Goal: Task Accomplishment & Management: Complete application form

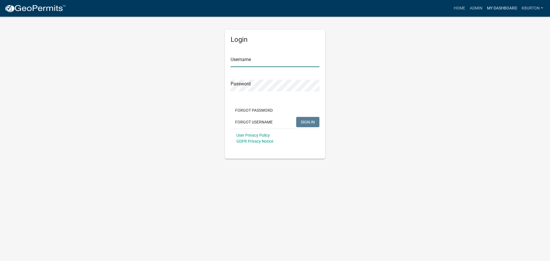
type input "kburton"
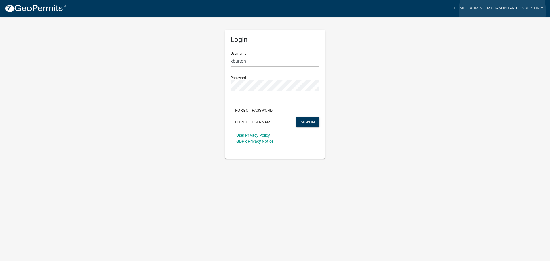
click at [502, 11] on link "My Dashboard" at bounding box center [501, 8] width 35 height 11
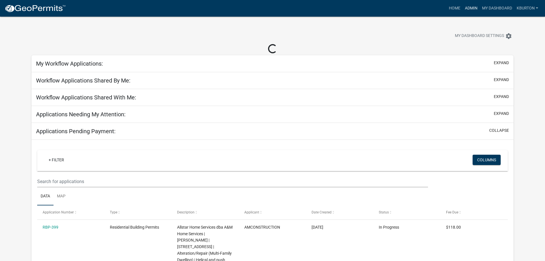
click at [470, 11] on link "Admin" at bounding box center [471, 8] width 17 height 11
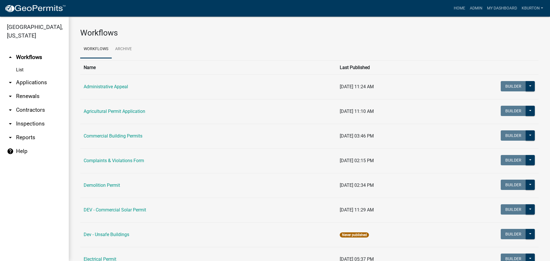
click at [34, 117] on link "arrow_drop_down Inspections" at bounding box center [34, 124] width 69 height 14
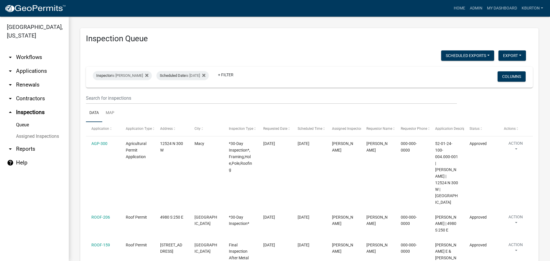
click at [40, 131] on link "Assigned Inspections" at bounding box center [34, 136] width 69 height 11
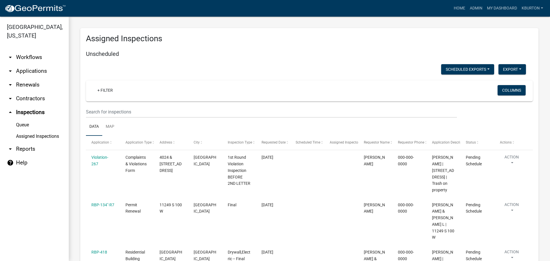
click at [28, 119] on link "Queue" at bounding box center [34, 124] width 69 height 11
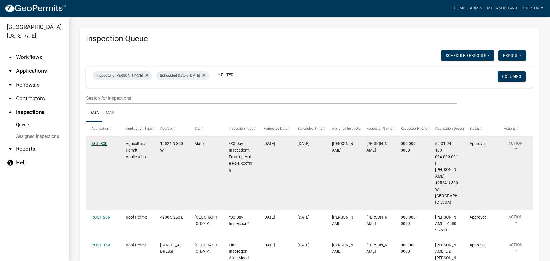
click at [105, 145] on link "AGP-300" at bounding box center [99, 143] width 16 height 5
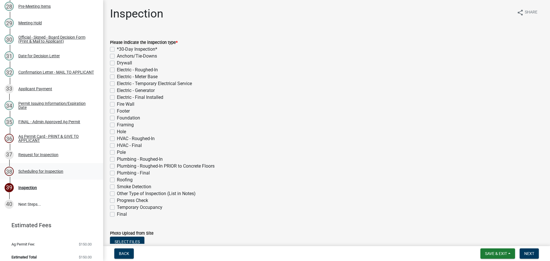
scroll to position [545, 0]
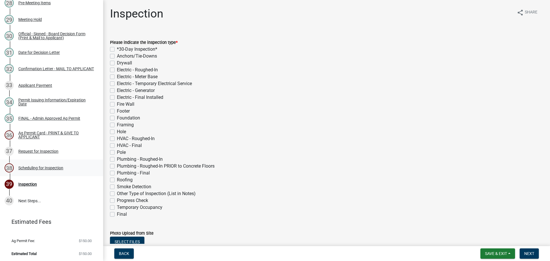
click at [35, 167] on div "Scheduling for Inspection" at bounding box center [40, 168] width 45 height 4
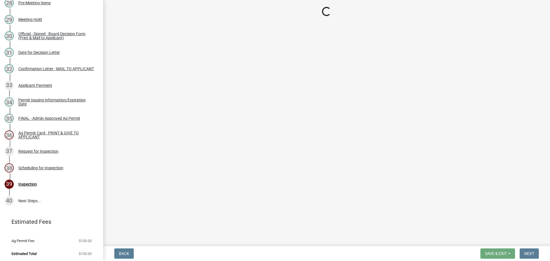
select select "25b75ae6-03c7-4280-9b34-fcf63005d5e5"
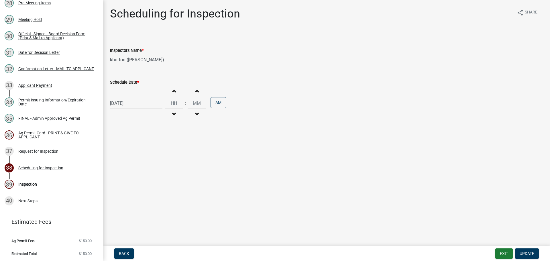
click at [129, 81] on label "Schedule Date *" at bounding box center [124, 82] width 29 height 4
click at [129, 97] on input "[DATE]" at bounding box center [136, 103] width 52 height 12
select select "10"
select select "2025"
click at [135, 117] on select "Jan Feb Mar Apr May Jun [DATE] Aug Sep Oct Nov Dec" at bounding box center [132, 115] width 23 height 9
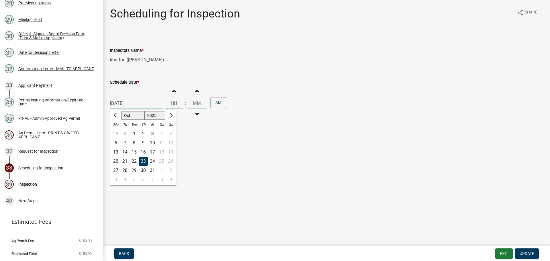
select select "9"
click at [121, 111] on select "Jan Feb Mar Apr May Jun [DATE] Aug Sep Oct Nov Dec" at bounding box center [132, 115] width 23 height 9
click at [119, 152] on div "15" at bounding box center [115, 151] width 9 height 9
type input "[DATE]"
click at [528, 251] on span "Update" at bounding box center [526, 253] width 15 height 5
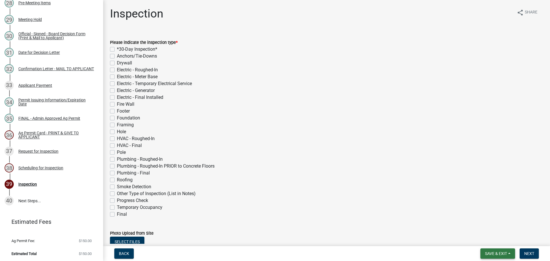
click at [509, 248] on button "Save & Exit" at bounding box center [497, 253] width 35 height 10
click at [502, 238] on button "Save & Exit" at bounding box center [492, 239] width 46 height 14
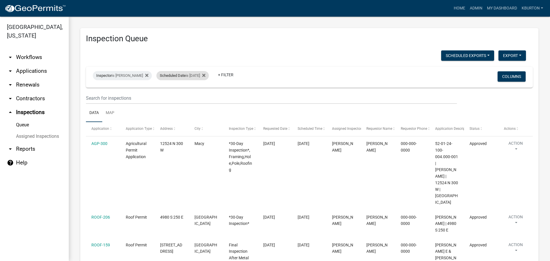
click at [184, 75] on div "Scheduled Date is [DATE]" at bounding box center [182, 75] width 52 height 9
click at [201, 95] on input "[DATE]" at bounding box center [183, 97] width 40 height 12
type input "[DATE]"
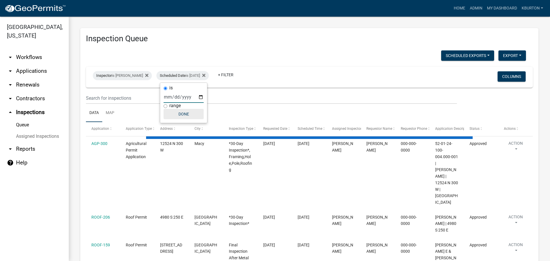
select select "1: 25"
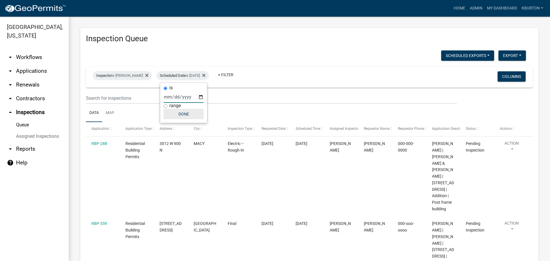
click at [186, 115] on button "Done" at bounding box center [183, 114] width 40 height 10
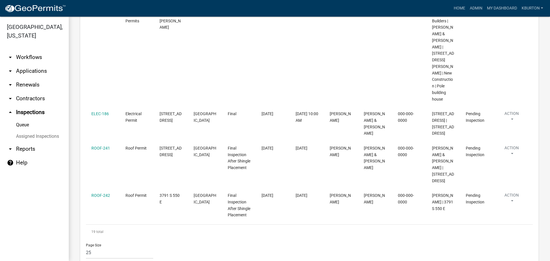
scroll to position [1202, 0]
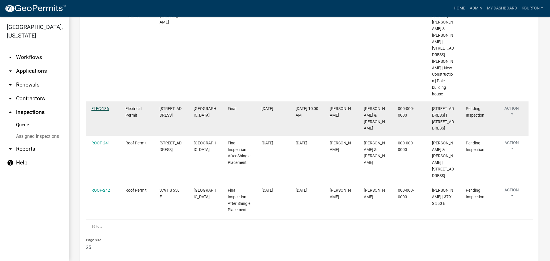
click at [104, 111] on link "ELEC-186" at bounding box center [99, 108] width 17 height 5
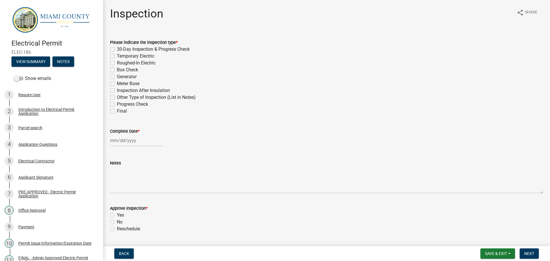
click at [115, 111] on div "Final" at bounding box center [326, 111] width 433 height 7
click at [117, 112] on label "Final" at bounding box center [122, 111] width 10 height 7
click at [117, 111] on input "Final" at bounding box center [119, 110] width 4 height 4
checkbox input "true"
checkbox input "false"
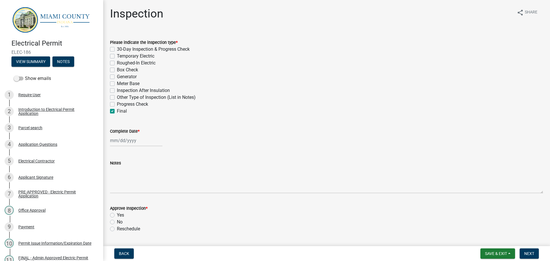
checkbox input "false"
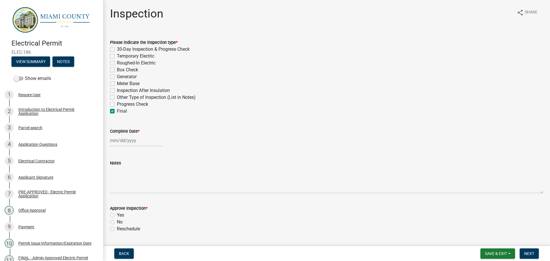
checkbox input "false"
checkbox input "true"
click at [117, 84] on label "Meter Base" at bounding box center [128, 83] width 23 height 7
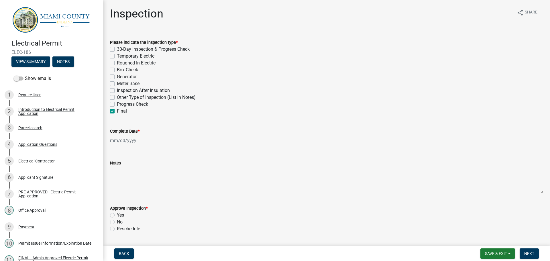
click at [117, 84] on input "Meter Base" at bounding box center [119, 82] width 4 height 4
checkbox input "true"
checkbox input "false"
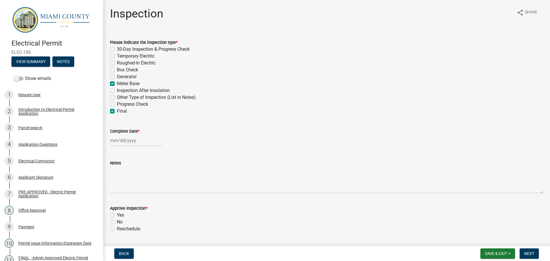
checkbox input "false"
checkbox input "true"
checkbox input "false"
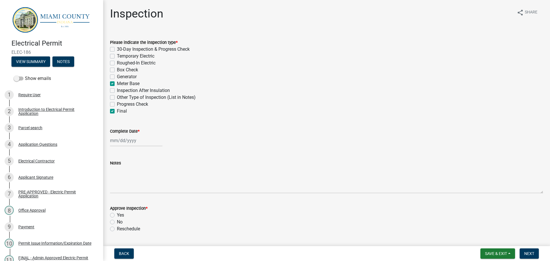
checkbox input "false"
checkbox input "true"
click at [127, 132] on label "Complete Date *" at bounding box center [124, 131] width 29 height 4
click at [127, 135] on input "Complete Date *" at bounding box center [136, 141] width 52 height 12
select select "9"
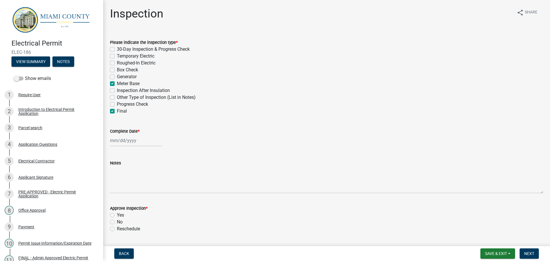
select select "2025"
click at [144, 180] on div "11" at bounding box center [143, 179] width 9 height 9
type input "[DATE]"
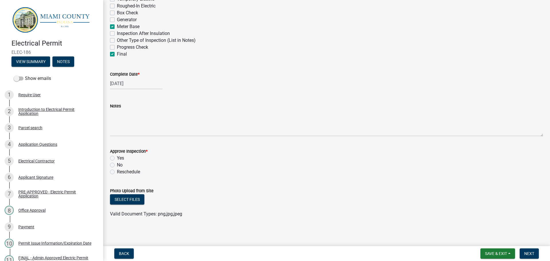
scroll to position [58, 0]
click at [117, 156] on label "Yes" at bounding box center [120, 156] width 7 height 7
click at [117, 156] on input "Yes" at bounding box center [119, 155] width 4 height 4
radio input "true"
click at [532, 252] on span "Next" at bounding box center [529, 253] width 10 height 5
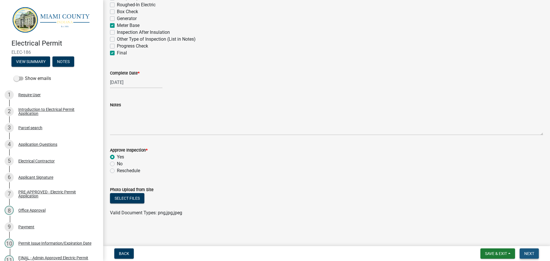
scroll to position [0, 0]
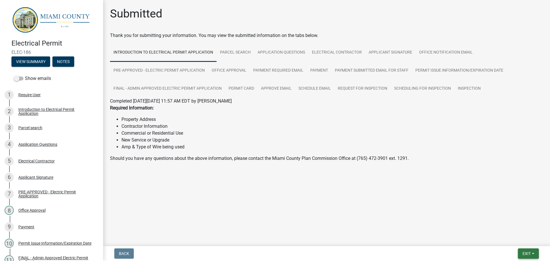
click at [525, 252] on span "Exit" at bounding box center [526, 253] width 8 height 5
click at [521, 240] on button "Save & Exit" at bounding box center [516, 239] width 46 height 14
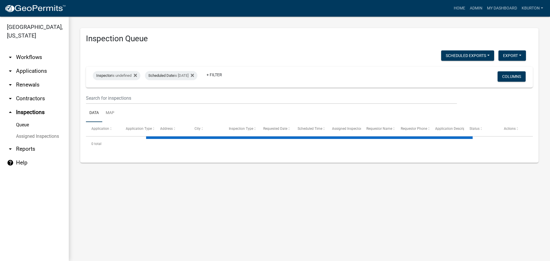
select select "1: 25"
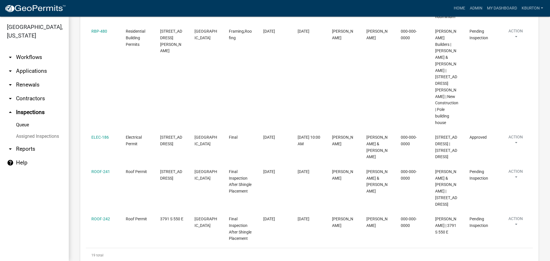
scroll to position [1209, 0]
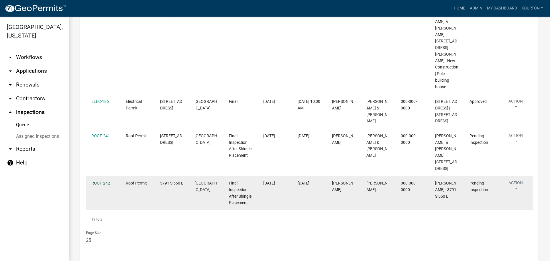
click at [94, 181] on link "ROOF-242" at bounding box center [100, 183] width 19 height 5
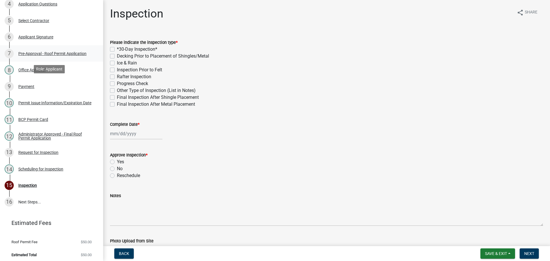
scroll to position [141, 0]
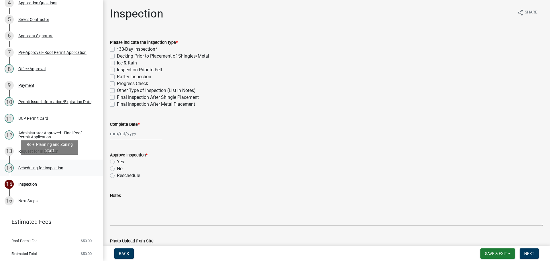
click at [40, 166] on div "Scheduling for Inspection" at bounding box center [40, 168] width 45 height 4
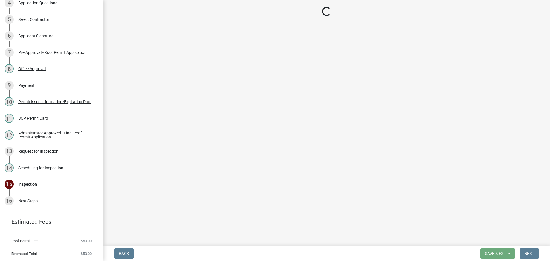
select select "25b75ae6-03c7-4280-9b34-fcf63005d5e5"
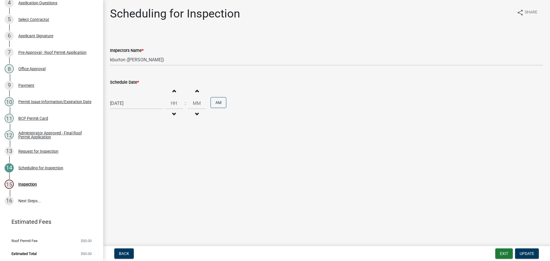
click at [121, 82] on label "Schedule Date *" at bounding box center [124, 82] width 29 height 4
click at [121, 97] on input "[DATE]" at bounding box center [136, 103] width 52 height 12
select select "9"
select select "2025"
click at [117, 153] on div "15" at bounding box center [115, 151] width 9 height 9
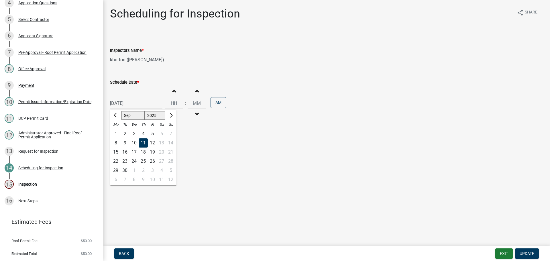
type input "[DATE]"
click at [530, 250] on button "Update" at bounding box center [527, 253] width 24 height 10
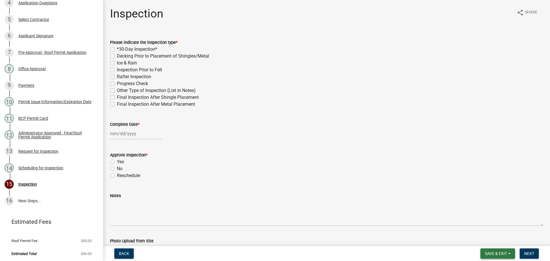
click at [503, 252] on span "Save & Exit" at bounding box center [496, 253] width 22 height 5
click at [495, 235] on button "Save & Exit" at bounding box center [492, 239] width 46 height 14
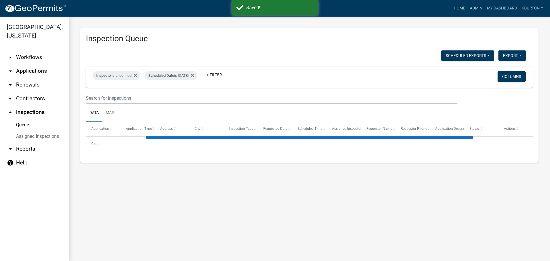
select select "1: 25"
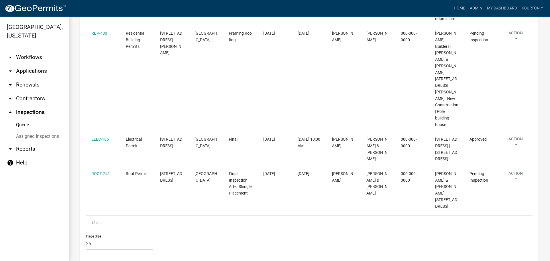
scroll to position [1175, 0]
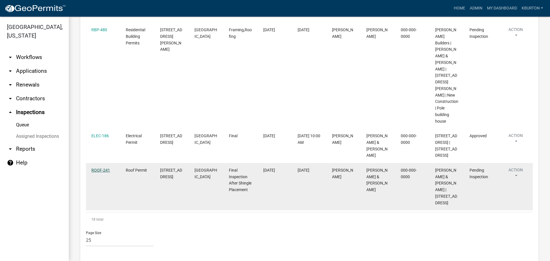
click at [101, 168] on link "ROOF-241" at bounding box center [100, 170] width 19 height 5
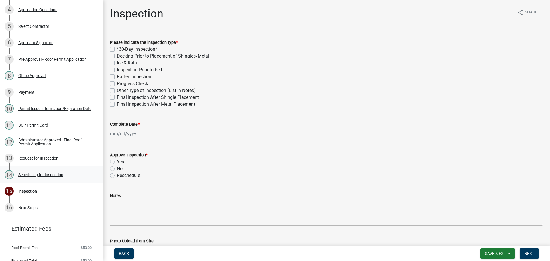
scroll to position [141, 0]
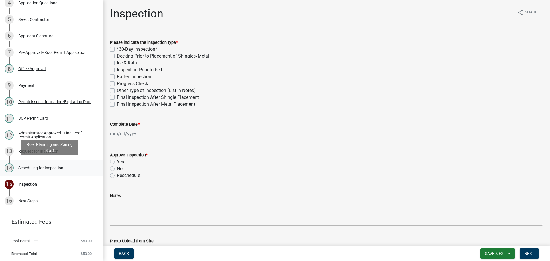
click at [53, 167] on div "Scheduling for Inspection" at bounding box center [40, 168] width 45 height 4
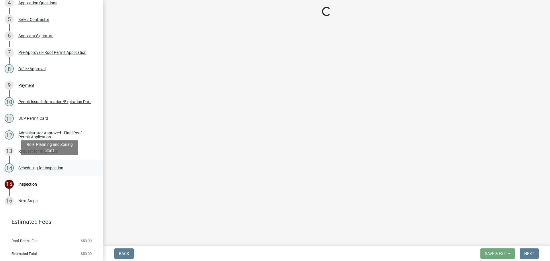
select select "25b75ae6-03c7-4280-9b34-fcf63005d5e5"
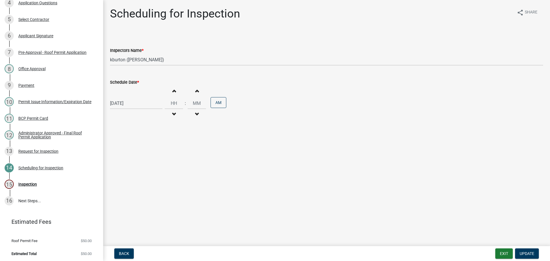
click at [123, 80] on label "Schedule Date *" at bounding box center [124, 82] width 29 height 4
click at [123, 97] on input "[DATE]" at bounding box center [136, 103] width 52 height 12
select select "9"
select select "2025"
click at [118, 152] on div "15" at bounding box center [115, 151] width 9 height 9
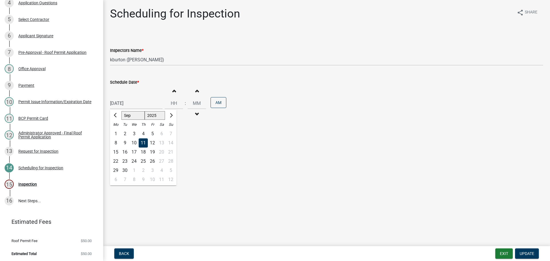
type input "[DATE]"
click at [518, 252] on button "Update" at bounding box center [527, 253] width 24 height 10
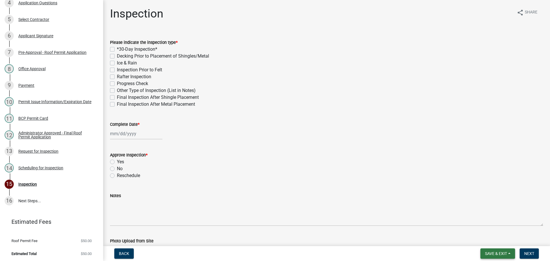
click at [502, 252] on span "Save & Exit" at bounding box center [496, 253] width 22 height 5
click at [496, 243] on button "Save & Exit" at bounding box center [492, 239] width 46 height 14
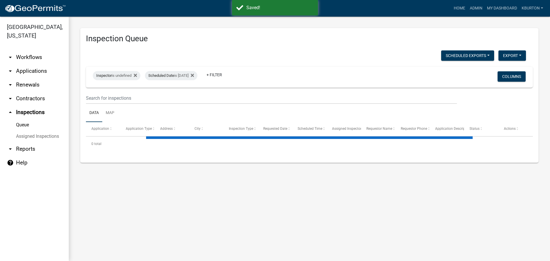
select select "1: 25"
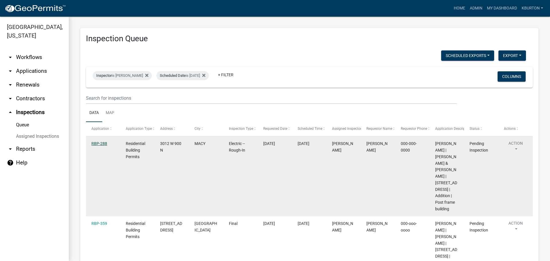
click at [99, 144] on link "RBP-288" at bounding box center [99, 143] width 16 height 5
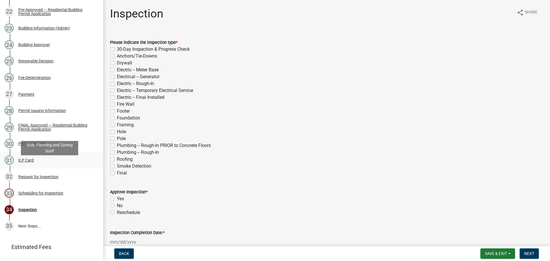
scroll to position [476, 0]
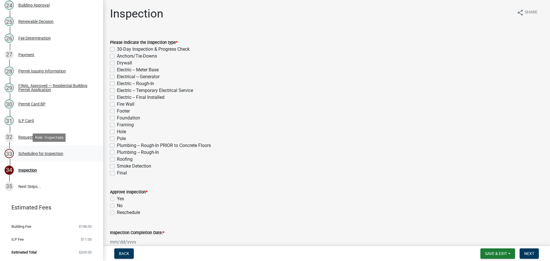
click at [56, 154] on div "Scheduling for Inspection" at bounding box center [40, 153] width 45 height 4
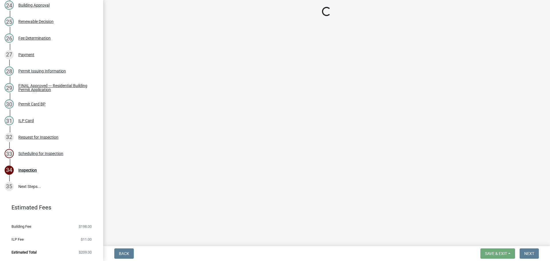
select select "25b75ae6-03c7-4280-9b34-fcf63005d5e5"
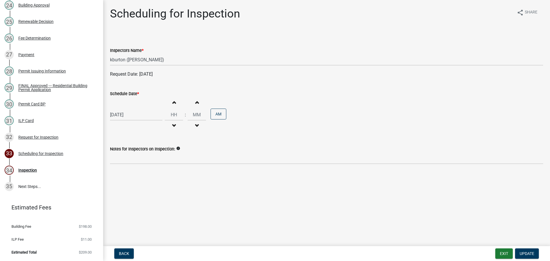
click at [131, 94] on label "Schedule Date *" at bounding box center [124, 94] width 29 height 4
click at [131, 109] on input "[DATE]" at bounding box center [136, 115] width 52 height 12
select select "9"
select select "2025"
click at [124, 165] on div "16" at bounding box center [124, 163] width 9 height 9
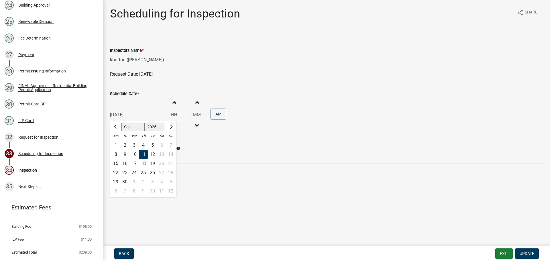
type input "[DATE]"
click at [524, 251] on span "Update" at bounding box center [526, 253] width 15 height 5
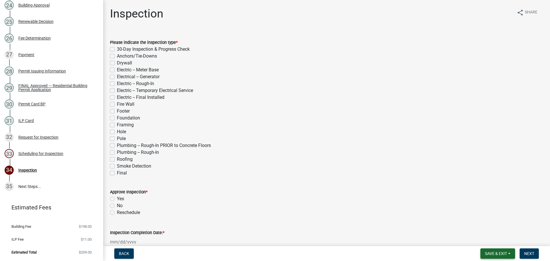
click at [506, 251] on span "Save & Exit" at bounding box center [496, 253] width 22 height 5
click at [504, 244] on button "Save & Exit" at bounding box center [492, 239] width 46 height 14
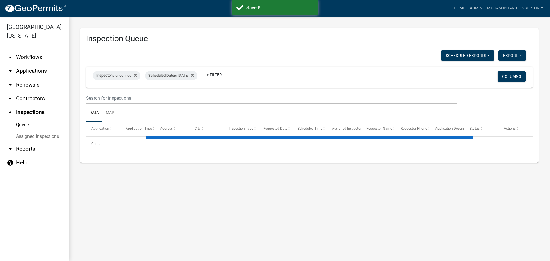
select select "1: 25"
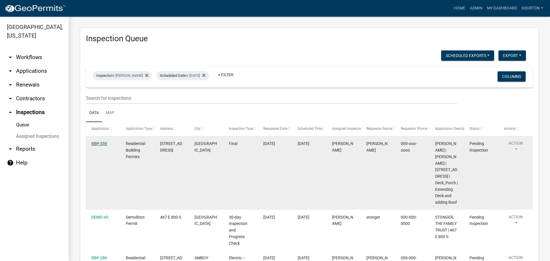
click at [98, 143] on link "RBP-359" at bounding box center [99, 143] width 16 height 5
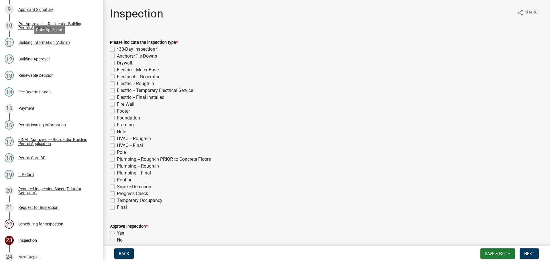
scroll to position [294, 0]
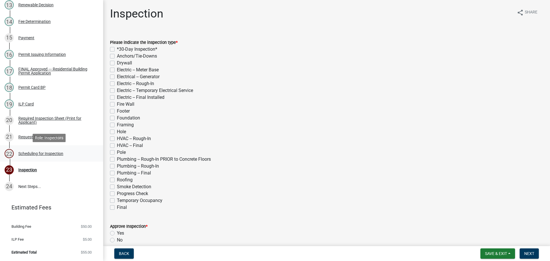
click at [48, 155] on div "Scheduling for Inspection" at bounding box center [40, 153] width 45 height 4
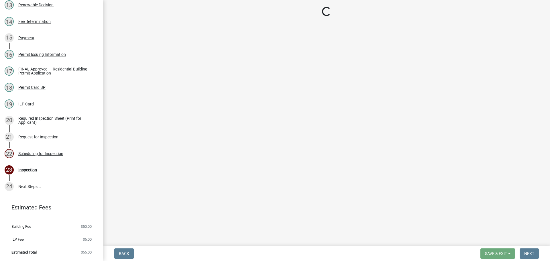
select select "25b75ae6-03c7-4280-9b34-fcf63005d5e5"
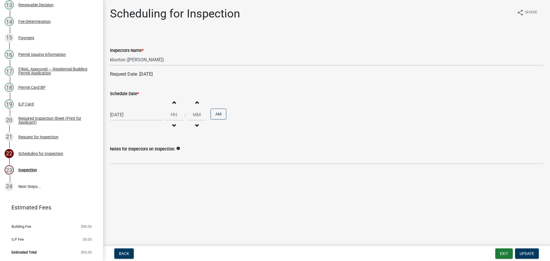
click at [133, 92] on label "Schedule Date *" at bounding box center [124, 94] width 29 height 4
click at [133, 109] on input "[DATE]" at bounding box center [136, 115] width 52 height 12
select select "9"
select select "2025"
click at [134, 163] on div "17" at bounding box center [133, 163] width 9 height 9
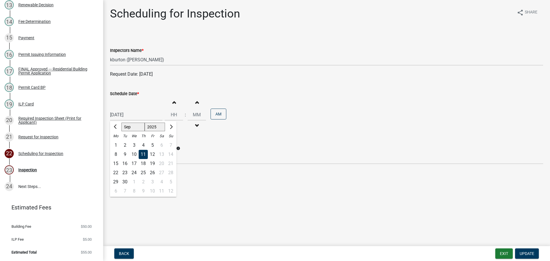
type input "[DATE]"
click at [525, 253] on span "Update" at bounding box center [526, 253] width 15 height 5
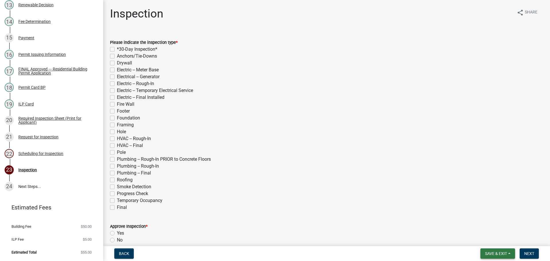
click at [496, 253] on span "Save & Exit" at bounding box center [496, 253] width 22 height 5
click at [496, 243] on button "Save & Exit" at bounding box center [492, 239] width 46 height 14
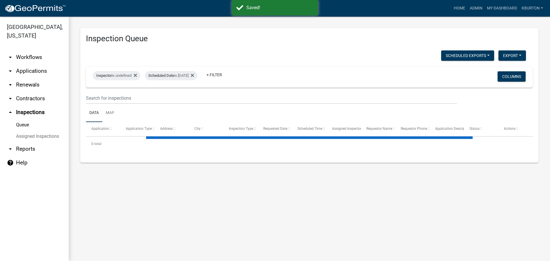
select select "1: 25"
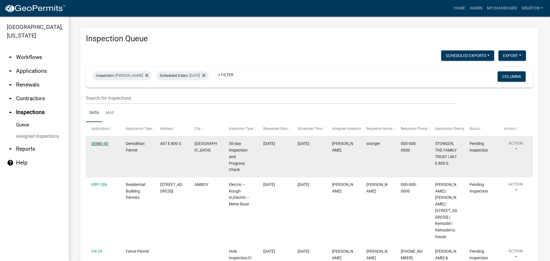
click at [104, 143] on link "DEMO-45" at bounding box center [99, 143] width 17 height 5
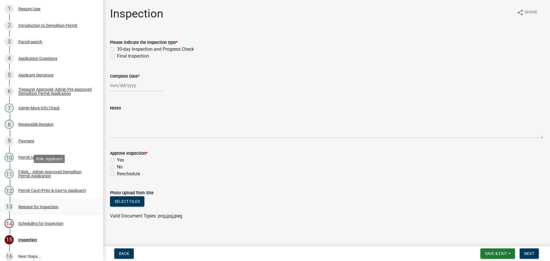
scroll to position [141, 0]
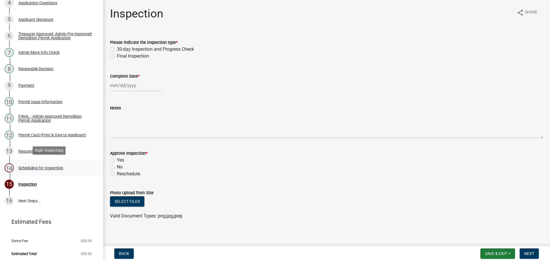
click at [56, 166] on div "Scheduling for Inspection" at bounding box center [40, 168] width 45 height 4
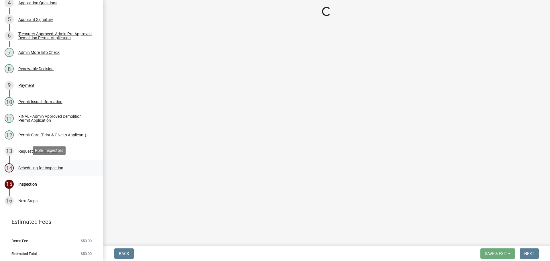
select select "25b75ae6-03c7-4280-9b34-fcf63005d5e5"
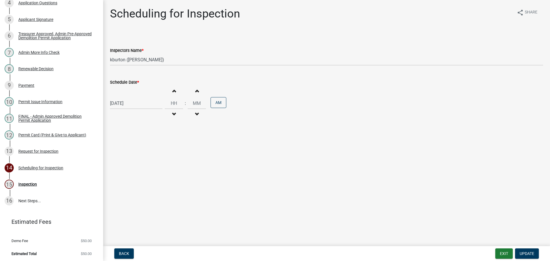
click at [121, 81] on label "Schedule Date *" at bounding box center [124, 82] width 29 height 4
click at [121, 97] on input "[DATE]" at bounding box center [136, 103] width 52 height 12
select select "9"
select select "2025"
click at [129, 115] on select "Jan Feb Mar Apr May Jun [DATE] Aug Sep Oct Nov Dec" at bounding box center [132, 115] width 23 height 9
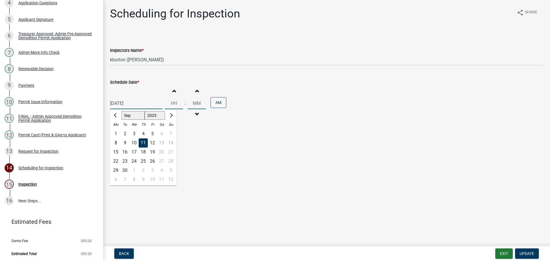
select select "10"
click at [121, 111] on select "Jan Feb Mar Apr May Jun [DATE] Aug Sep Oct Nov Dec" at bounding box center [132, 115] width 23 height 9
click at [137, 153] on div "15" at bounding box center [133, 151] width 9 height 9
type input "[DATE]"
click at [525, 250] on button "Update" at bounding box center [527, 253] width 24 height 10
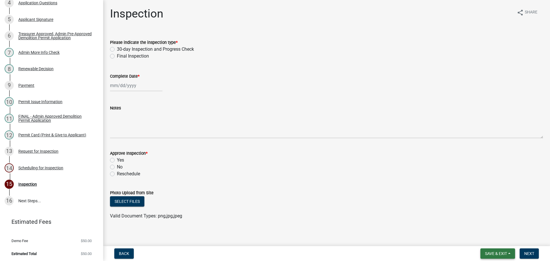
drag, startPoint x: 480, startPoint y: 255, endPoint x: 496, endPoint y: 250, distance: 16.9
click at [496, 250] on button "Save & Exit" at bounding box center [497, 253] width 35 height 10
click at [492, 239] on button "Save & Exit" at bounding box center [492, 239] width 46 height 14
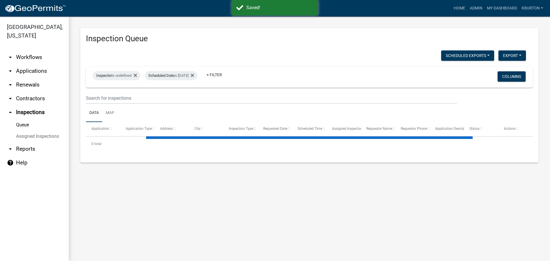
select select "1: 25"
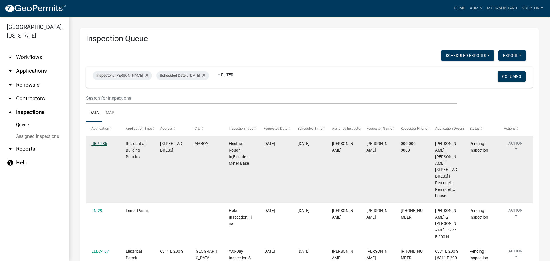
click at [102, 144] on link "RBP-286" at bounding box center [99, 143] width 16 height 5
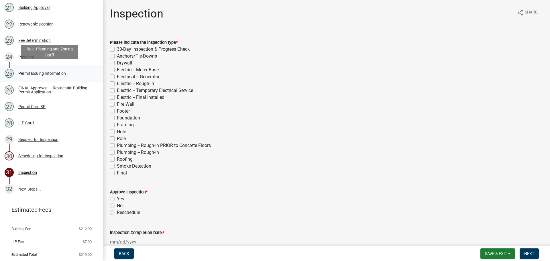
scroll to position [426, 0]
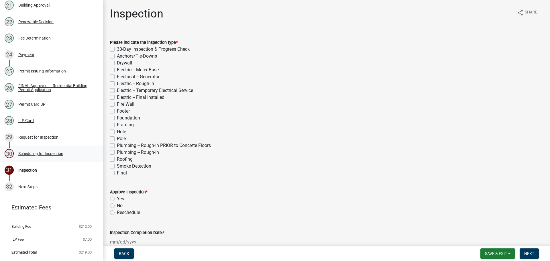
click at [51, 155] on div "Scheduling for Inspection" at bounding box center [40, 153] width 45 height 4
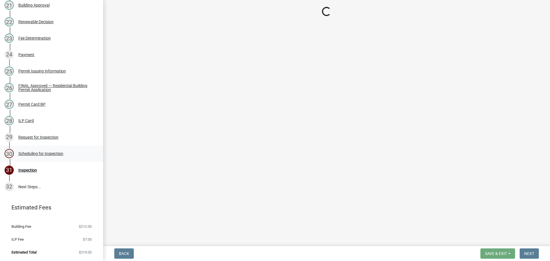
select select "25b75ae6-03c7-4280-9b34-fcf63005d5e5"
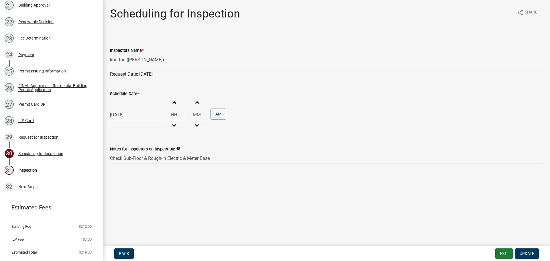
click at [129, 94] on label "Schedule Date *" at bounding box center [124, 94] width 29 height 4
click at [129, 109] on input "[DATE]" at bounding box center [136, 115] width 52 height 12
select select "9"
select select "2025"
click at [125, 163] on div "16" at bounding box center [124, 163] width 9 height 9
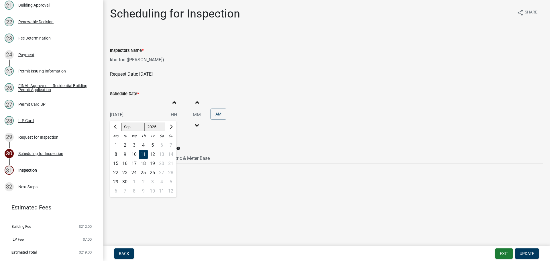
type input "[DATE]"
click at [531, 254] on span "Update" at bounding box center [526, 253] width 15 height 5
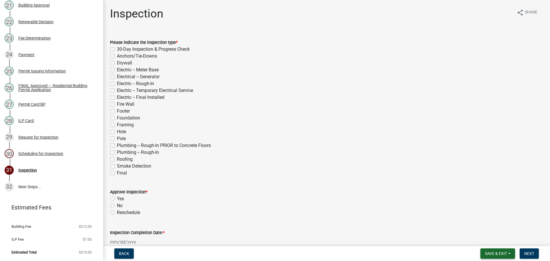
click at [501, 254] on span "Save & Exit" at bounding box center [496, 253] width 22 height 5
click at [494, 239] on button "Save & Exit" at bounding box center [492, 239] width 46 height 14
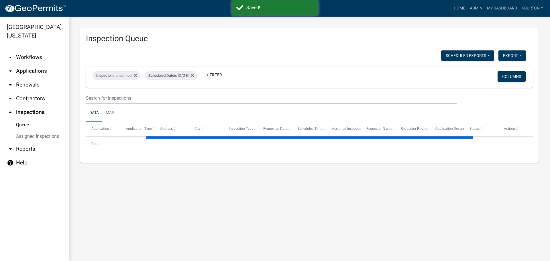
select select "1: 25"
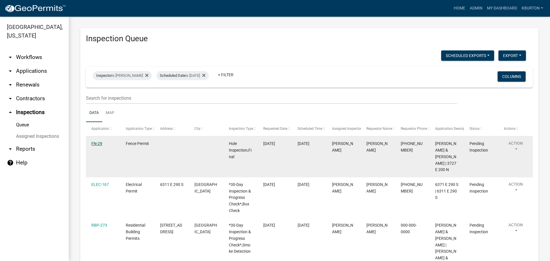
click at [98, 144] on link "FN-29" at bounding box center [96, 143] width 11 height 5
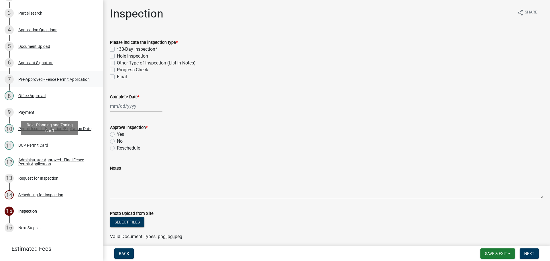
scroll to position [141, 0]
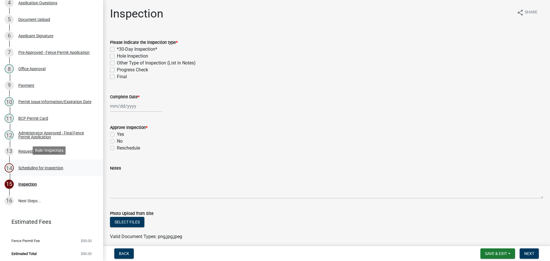
click at [50, 167] on div "Scheduling for Inspection" at bounding box center [40, 168] width 45 height 4
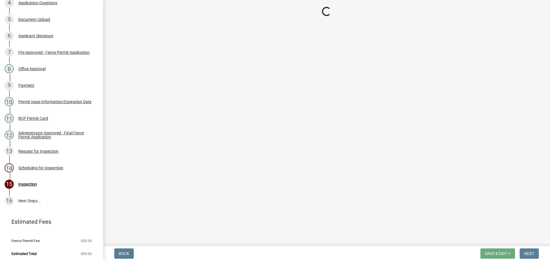
select select "25b75ae6-03c7-4280-9b34-fcf63005d5e5"
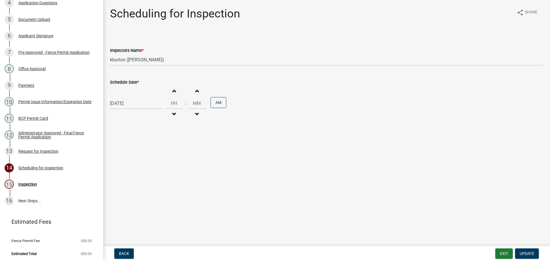
click at [127, 84] on label "Schedule Date *" at bounding box center [124, 82] width 29 height 4
click at [127, 97] on input "[DATE]" at bounding box center [136, 103] width 52 height 12
select select "9"
select select "2025"
click at [134, 154] on div "17" at bounding box center [133, 151] width 9 height 9
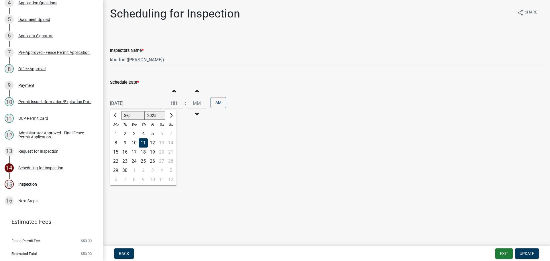
type input "[DATE]"
click at [526, 255] on span "Update" at bounding box center [526, 253] width 15 height 5
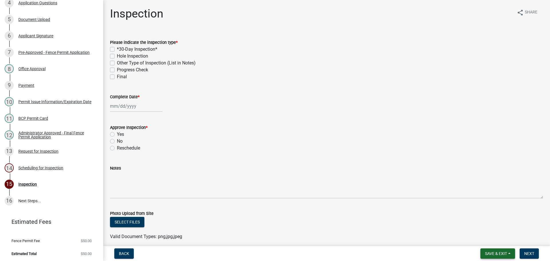
click at [504, 252] on span "Save & Exit" at bounding box center [496, 253] width 22 height 5
click at [496, 240] on button "Save & Exit" at bounding box center [492, 239] width 46 height 14
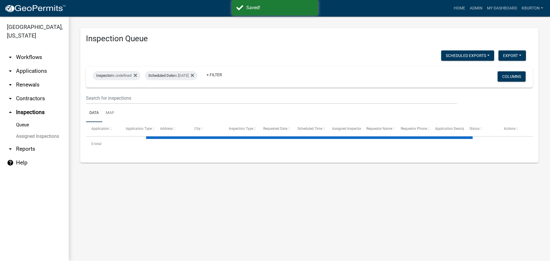
select select "1: 25"
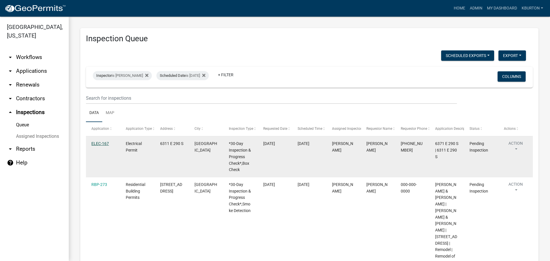
click at [105, 145] on link "ELEC-167" at bounding box center [99, 143] width 17 height 5
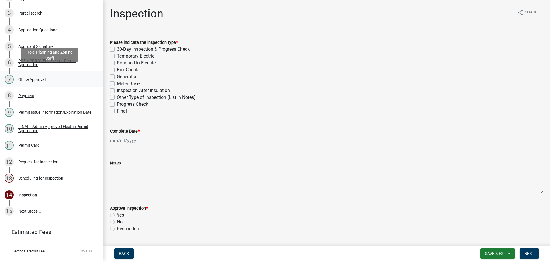
scroll to position [125, 0]
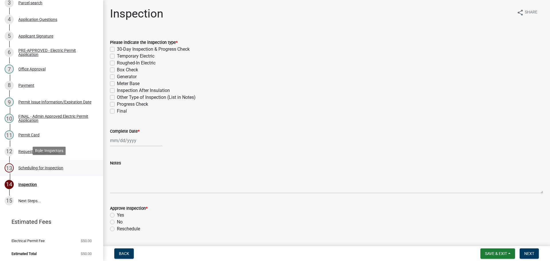
click at [53, 167] on div "Scheduling for Inspection" at bounding box center [40, 168] width 45 height 4
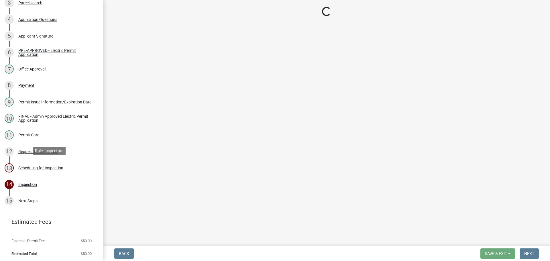
select select "25b75ae6-03c7-4280-9b34-fcf63005d5e5"
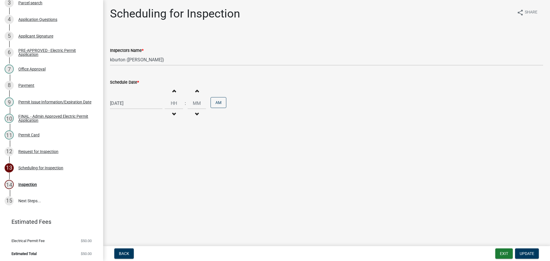
click at [128, 82] on label "Schedule Date *" at bounding box center [124, 82] width 29 height 4
click at [128, 97] on input "[DATE]" at bounding box center [136, 103] width 52 height 12
select select "9"
select select "2025"
click at [117, 151] on div "15" at bounding box center [115, 151] width 9 height 9
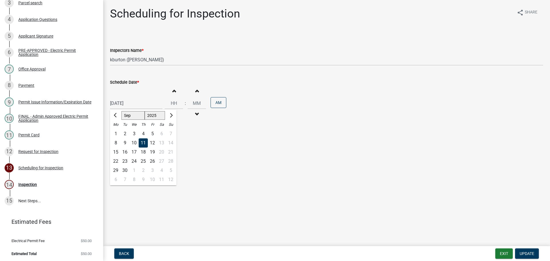
type input "[DATE]"
click at [531, 252] on span "Update" at bounding box center [526, 253] width 15 height 5
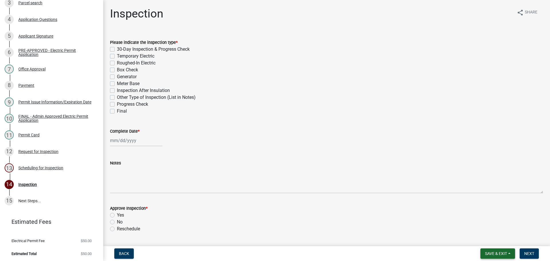
click at [504, 252] on span "Save & Exit" at bounding box center [496, 253] width 22 height 5
click at [503, 242] on button "Save & Exit" at bounding box center [492, 239] width 46 height 14
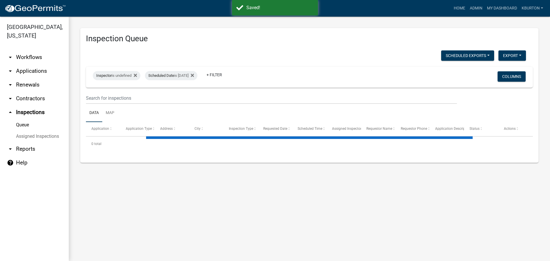
select select "1: 25"
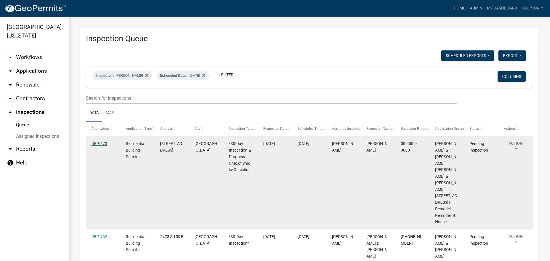
click at [98, 146] on link "RBP-273" at bounding box center [99, 143] width 16 height 5
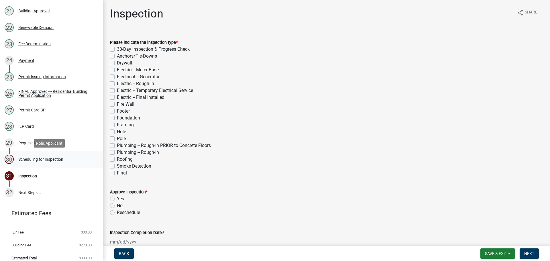
scroll to position [426, 0]
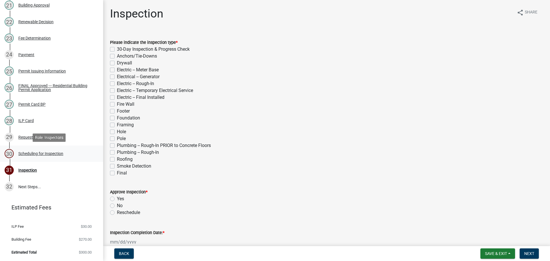
click at [58, 156] on div "30 Scheduling for Inspection" at bounding box center [49, 153] width 89 height 9
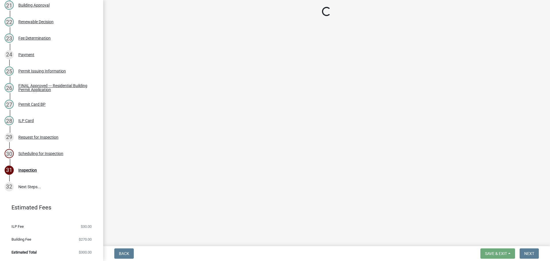
select select "25b75ae6-03c7-4280-9b34-fcf63005d5e5"
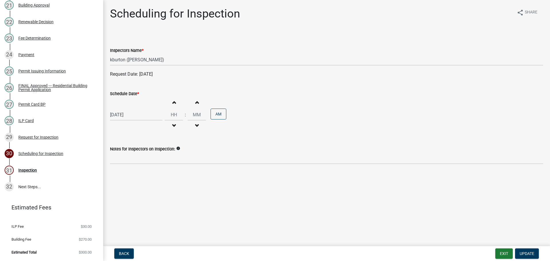
click at [124, 94] on label "Schedule Date *" at bounding box center [124, 94] width 29 height 4
click at [124, 109] on input "[DATE]" at bounding box center [136, 115] width 52 height 12
select select "9"
select select "2025"
click at [136, 164] on div "17" at bounding box center [133, 163] width 9 height 9
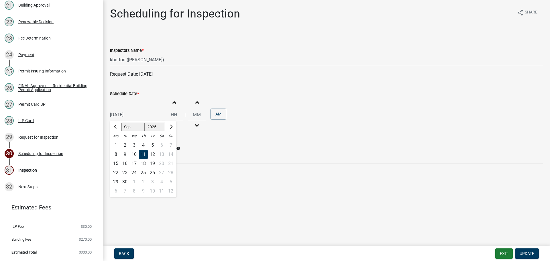
type input "[DATE]"
click at [523, 252] on span "Update" at bounding box center [526, 253] width 15 height 5
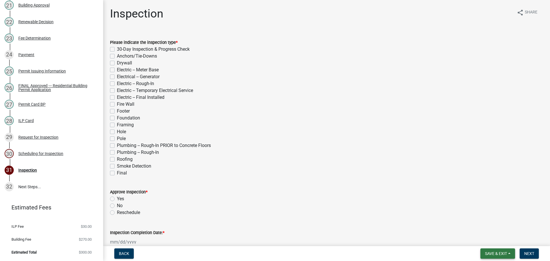
click at [503, 252] on span "Save & Exit" at bounding box center [496, 253] width 22 height 5
click at [506, 242] on button "Save & Exit" at bounding box center [492, 239] width 46 height 14
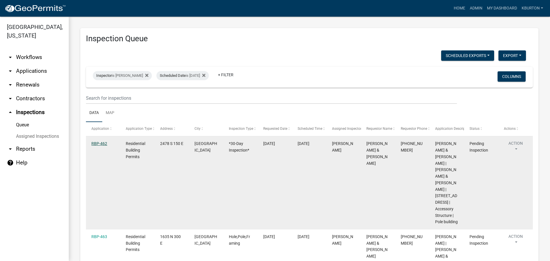
click at [101, 144] on link "RBP-462" at bounding box center [99, 143] width 16 height 5
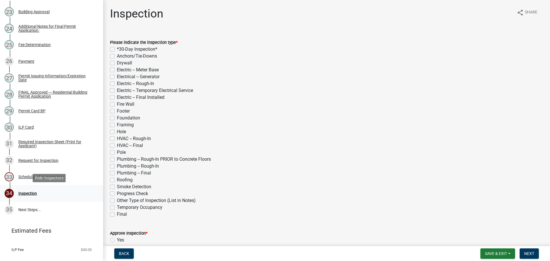
scroll to position [458, 0]
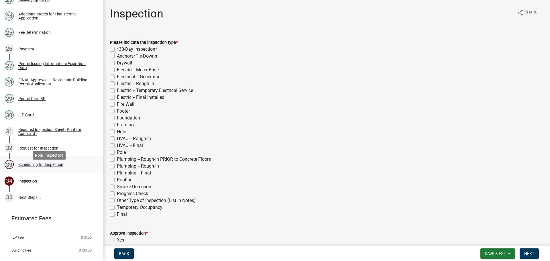
click at [55, 166] on div "Scheduling for Inspection" at bounding box center [40, 164] width 45 height 4
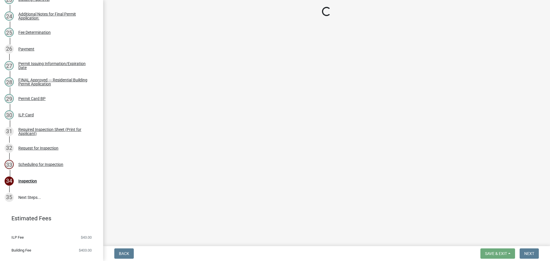
select select "25b75ae6-03c7-4280-9b34-fcf63005d5e5"
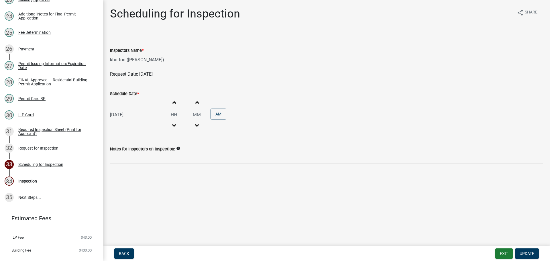
click at [133, 92] on label "Schedule Date *" at bounding box center [124, 94] width 29 height 4
click at [121, 92] on label "Schedule Date *" at bounding box center [124, 94] width 29 height 4
click at [121, 109] on input "[DATE]" at bounding box center [136, 115] width 52 height 12
select select "9"
select select "2025"
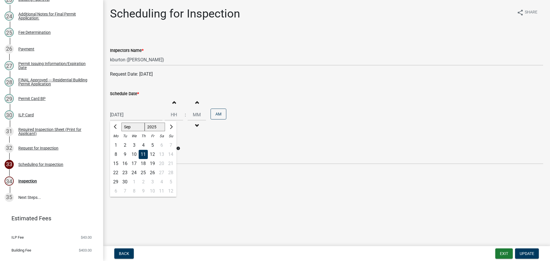
click at [144, 166] on div "18" at bounding box center [143, 163] width 9 height 9
type input "[DATE]"
click at [528, 250] on button "Update" at bounding box center [527, 253] width 24 height 10
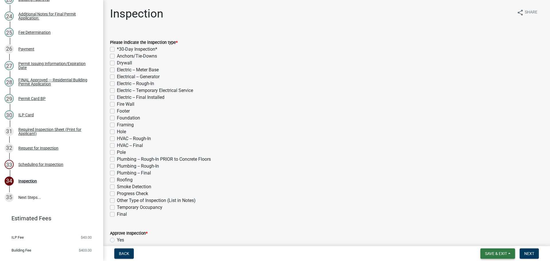
click at [491, 252] on span "Save & Exit" at bounding box center [496, 253] width 22 height 5
click at [493, 238] on button "Save & Exit" at bounding box center [492, 239] width 46 height 14
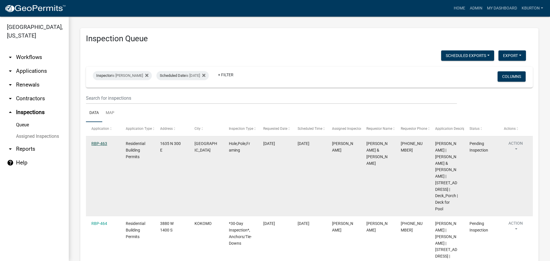
click at [99, 143] on link "RBP-463" at bounding box center [99, 143] width 16 height 5
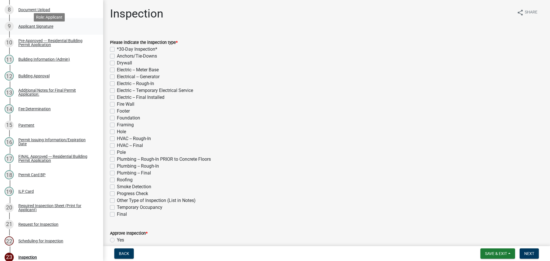
scroll to position [294, 0]
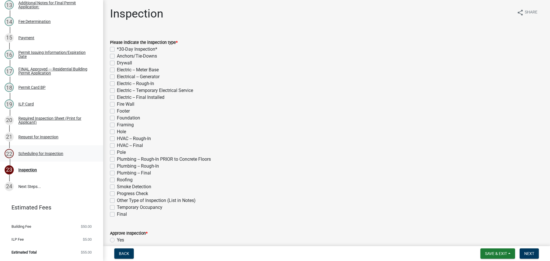
click at [54, 154] on div "Scheduling for Inspection" at bounding box center [40, 153] width 45 height 4
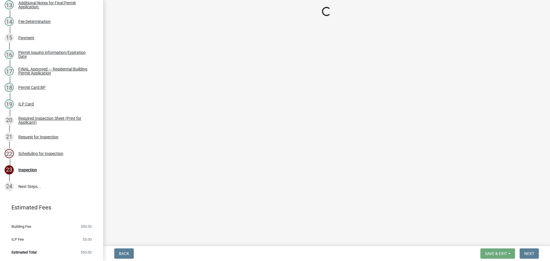
select select "25b75ae6-03c7-4280-9b34-fcf63005d5e5"
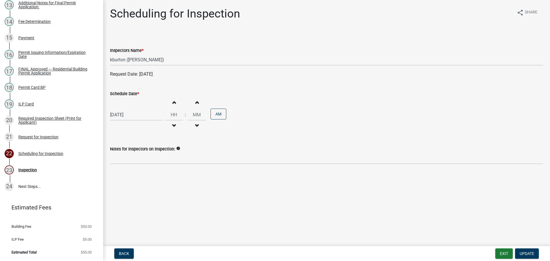
click at [127, 94] on label "Schedule Date *" at bounding box center [124, 94] width 29 height 4
click at [127, 109] on input "[DATE]" at bounding box center [136, 115] width 52 height 12
select select "9"
select select "2025"
click at [125, 165] on div "16" at bounding box center [124, 163] width 9 height 9
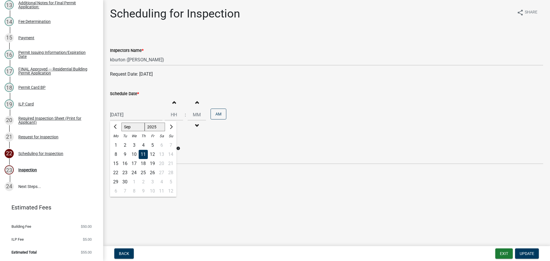
type input "[DATE]"
click at [527, 253] on span "Update" at bounding box center [526, 253] width 15 height 5
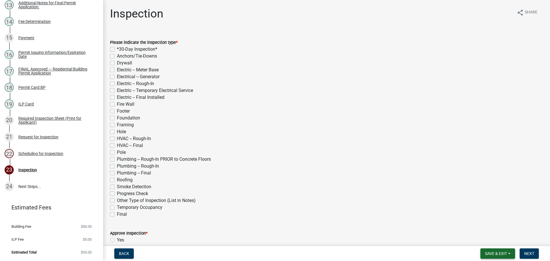
click at [495, 253] on span "Save & Exit" at bounding box center [496, 253] width 22 height 5
click at [498, 241] on button "Save & Exit" at bounding box center [492, 239] width 46 height 14
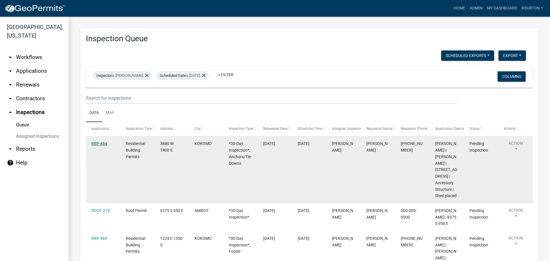
click at [95, 141] on link "RBP-464" at bounding box center [99, 143] width 16 height 5
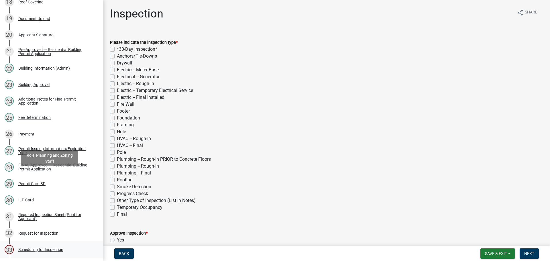
scroll to position [458, 0]
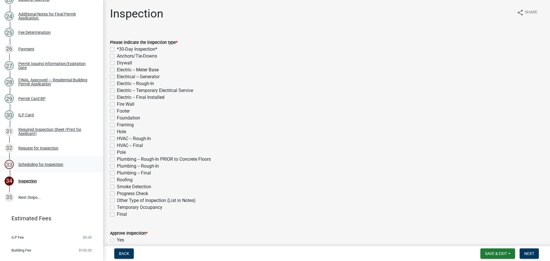
click at [60, 166] on div "Scheduling for Inspection" at bounding box center [40, 164] width 45 height 4
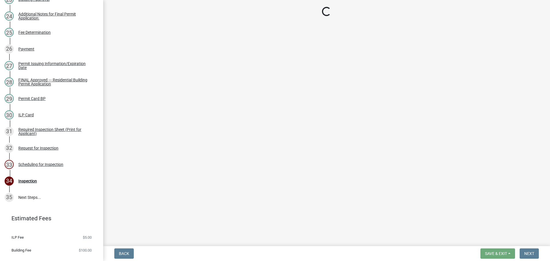
select select "25b75ae6-03c7-4280-9b34-fcf63005d5e5"
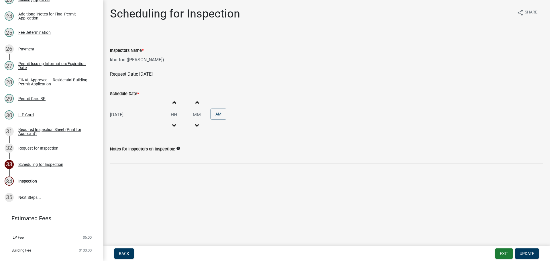
click at [133, 92] on label "Schedule Date *" at bounding box center [124, 94] width 29 height 4
click at [133, 109] on input "[DATE]" at bounding box center [136, 115] width 52 height 12
select select "9"
select select "2025"
click at [134, 165] on div "17" at bounding box center [133, 163] width 9 height 9
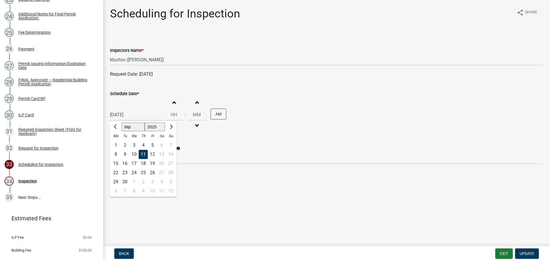
type input "[DATE]"
click at [536, 252] on button "Update" at bounding box center [527, 253] width 24 height 10
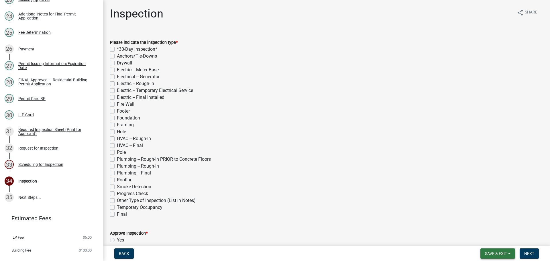
click at [504, 253] on span "Save & Exit" at bounding box center [496, 253] width 22 height 5
click at [500, 245] on button "Save & Exit" at bounding box center [492, 239] width 46 height 14
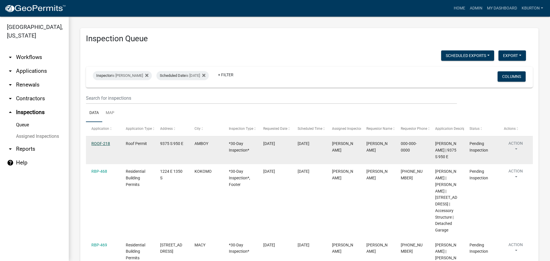
click at [104, 144] on link "ROOF-218" at bounding box center [100, 143] width 19 height 5
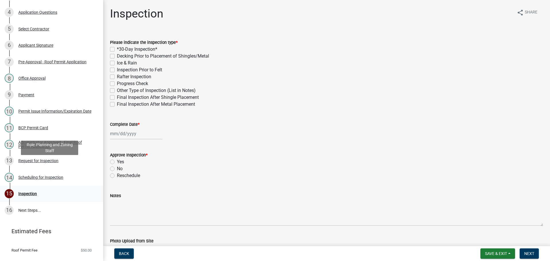
scroll to position [141, 0]
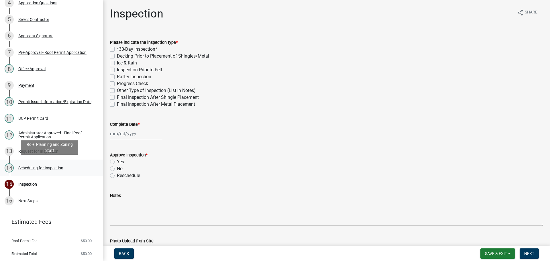
click at [35, 166] on div "Scheduling for Inspection" at bounding box center [40, 168] width 45 height 4
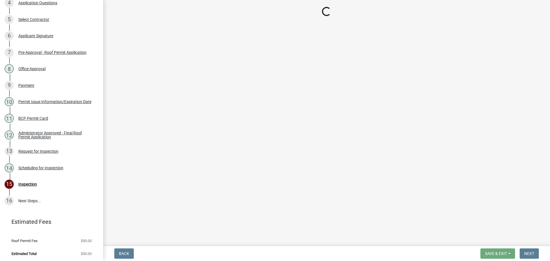
select select "25b75ae6-03c7-4280-9b34-fcf63005d5e5"
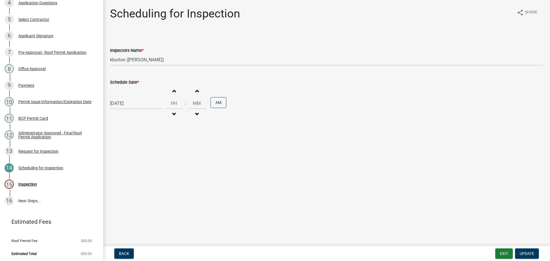
click at [129, 81] on label "Schedule Date *" at bounding box center [124, 82] width 29 height 4
click at [129, 97] on input "[DATE]" at bounding box center [136, 103] width 52 height 12
select select "9"
select select "2025"
click at [141, 150] on div "18" at bounding box center [143, 151] width 9 height 9
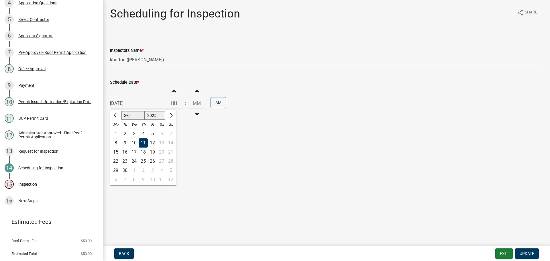
type input "[DATE]"
click at [523, 254] on span "Update" at bounding box center [526, 253] width 15 height 5
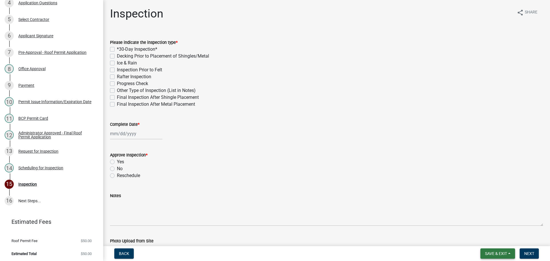
click at [501, 254] on span "Save & Exit" at bounding box center [496, 253] width 22 height 5
click at [498, 237] on button "Save & Exit" at bounding box center [492, 239] width 46 height 14
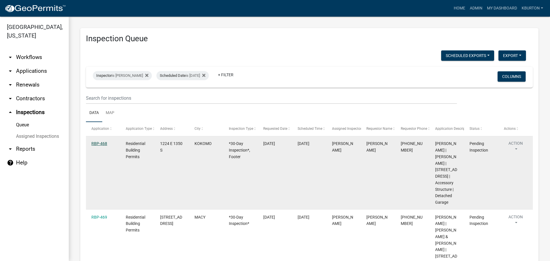
click at [98, 143] on link "RBP-468" at bounding box center [99, 143] width 16 height 5
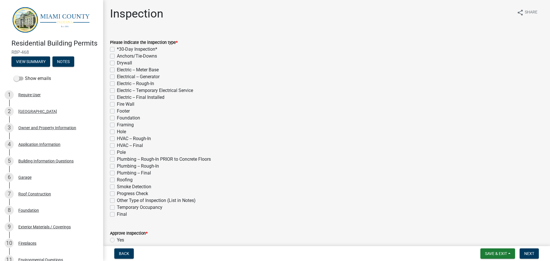
click at [114, 46] on div "*30-Day Inspection*" at bounding box center [326, 49] width 433 height 7
click at [117, 111] on label "Footer" at bounding box center [123, 111] width 13 height 7
click at [117, 111] on input "Footer" at bounding box center [119, 110] width 4 height 4
checkbox input "true"
checkbox input "false"
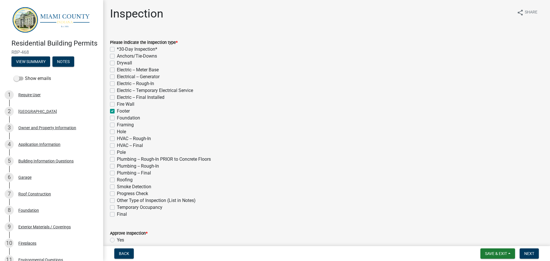
checkbox input "false"
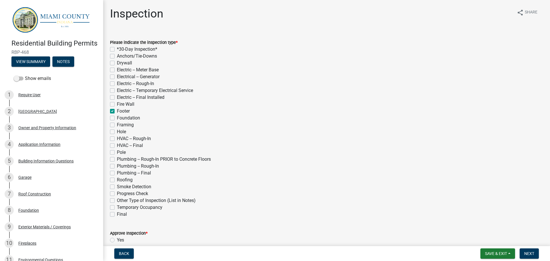
checkbox input "false"
checkbox input "true"
checkbox input "false"
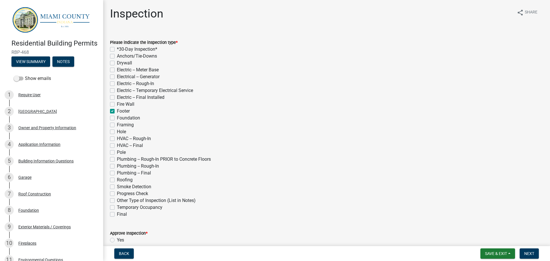
checkbox input "false"
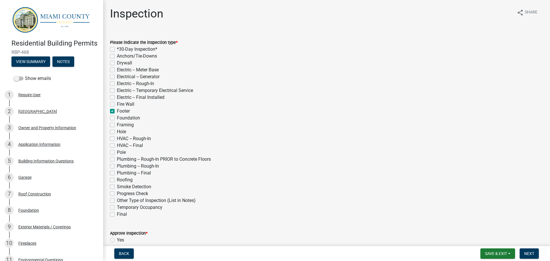
checkbox input "false"
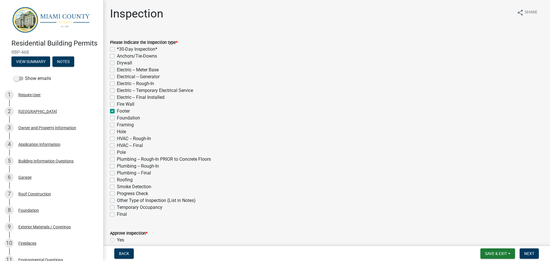
checkbox input "false"
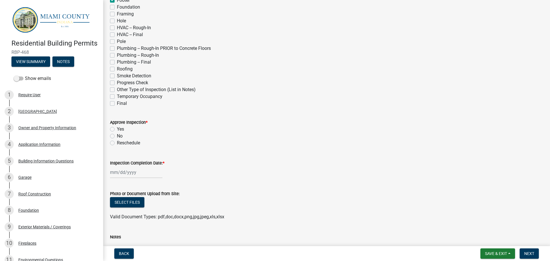
scroll to position [115, 0]
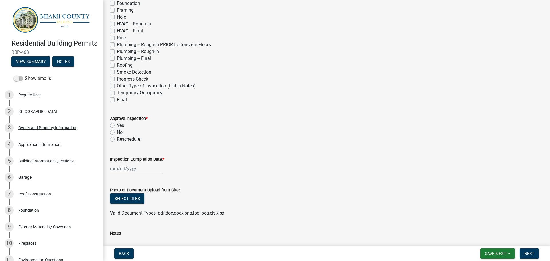
click at [117, 124] on label "Yes" at bounding box center [120, 125] width 7 height 7
click at [117, 124] on input "Yes" at bounding box center [119, 124] width 4 height 4
radio input "true"
click at [129, 157] on label "Inspection Completion Date: *" at bounding box center [137, 159] width 54 height 4
click at [129, 163] on input "Inspection Completion Date: *" at bounding box center [136, 169] width 52 height 12
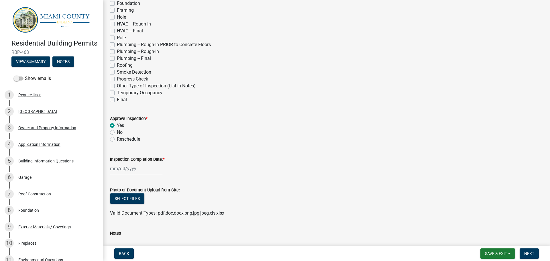
select select "9"
select select "2025"
click at [142, 122] on div "11" at bounding box center [143, 119] width 9 height 9
type input "[DATE]"
click at [525, 254] on span "Next" at bounding box center [529, 253] width 10 height 5
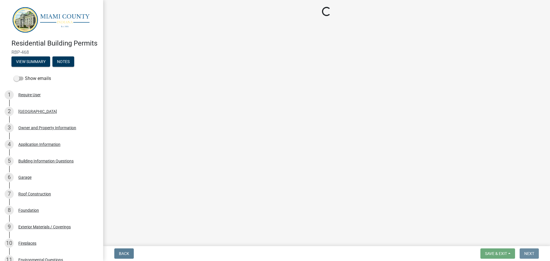
scroll to position [0, 0]
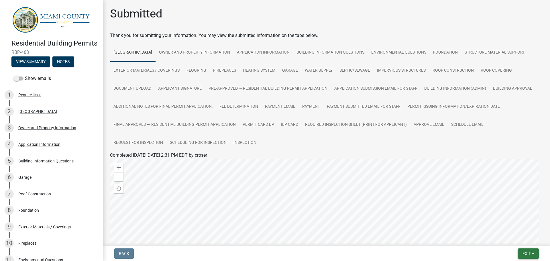
click at [528, 252] on span "Exit" at bounding box center [526, 253] width 8 height 5
click at [527, 244] on button "Save & Exit" at bounding box center [516, 239] width 46 height 14
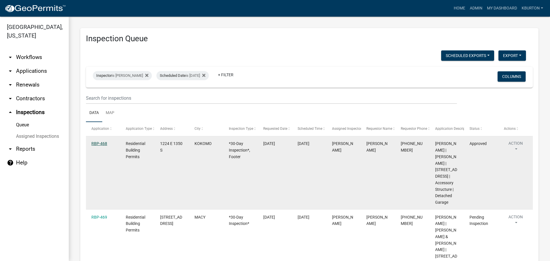
click at [97, 144] on link "RBP-468" at bounding box center [99, 143] width 16 height 5
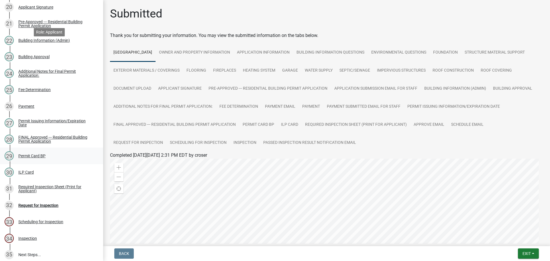
scroll to position [476, 0]
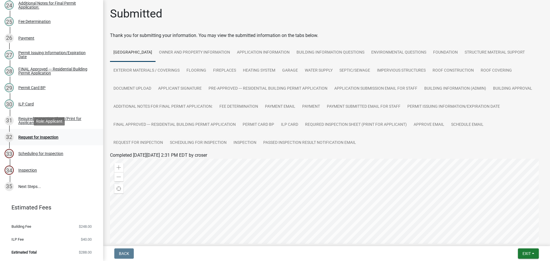
click at [52, 138] on div "Request for Inspection" at bounding box center [38, 137] width 40 height 4
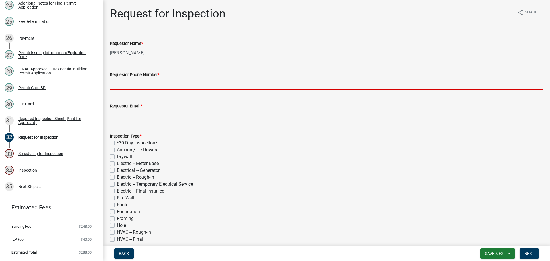
click at [131, 88] on input "Requestor Phone Number *" at bounding box center [326, 84] width 433 height 12
type input "000-000-0000"
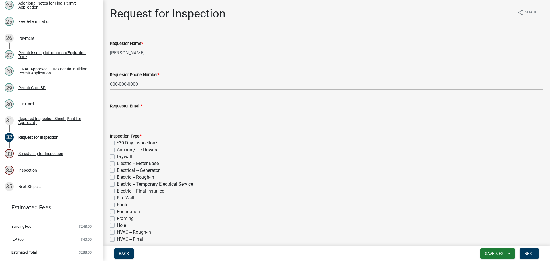
click at [134, 112] on input "Requestor Email *" at bounding box center [326, 115] width 433 height 12
type input "[EMAIL_ADDRESS][DOMAIN_NAME]"
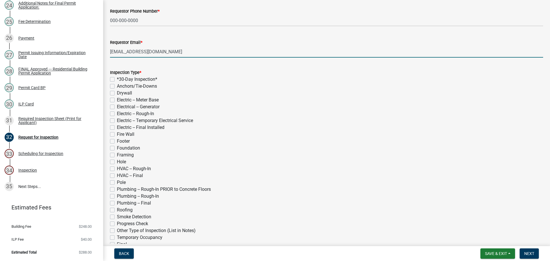
scroll to position [86, 0]
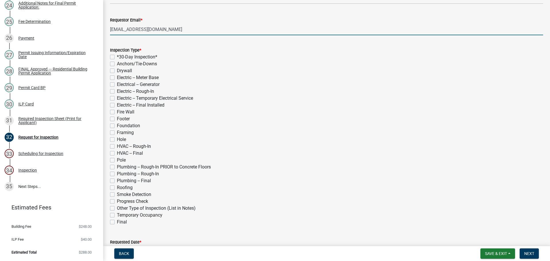
click at [117, 133] on label "Framing" at bounding box center [125, 132] width 17 height 7
click at [117, 133] on input "Framing" at bounding box center [119, 131] width 4 height 4
checkbox input "true"
checkbox input "false"
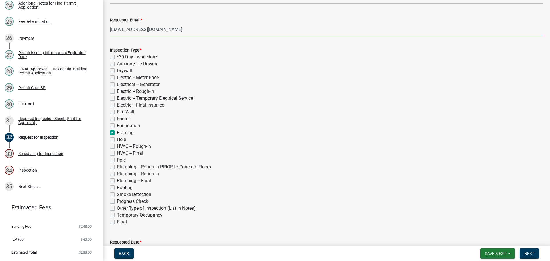
checkbox input "false"
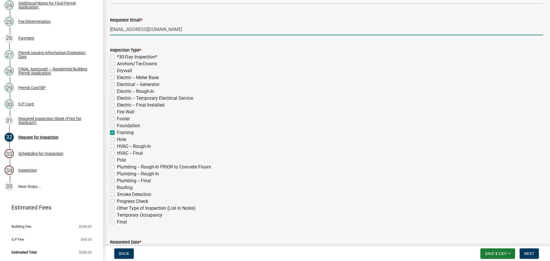
checkbox input "false"
checkbox input "true"
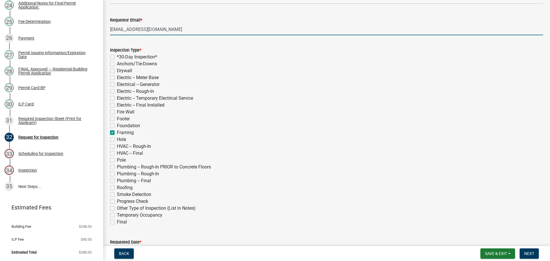
checkbox input "false"
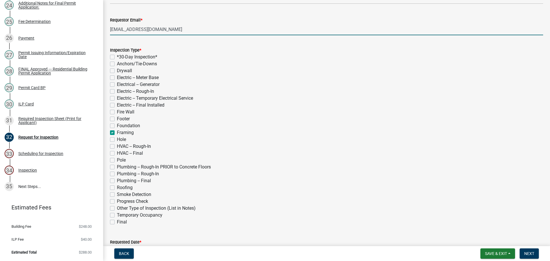
checkbox input "false"
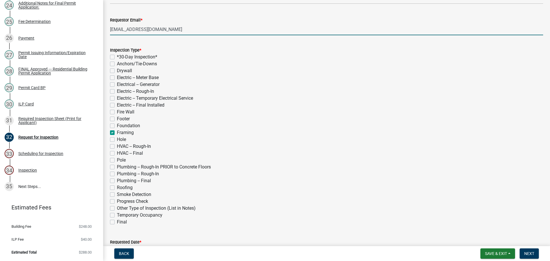
checkbox input "false"
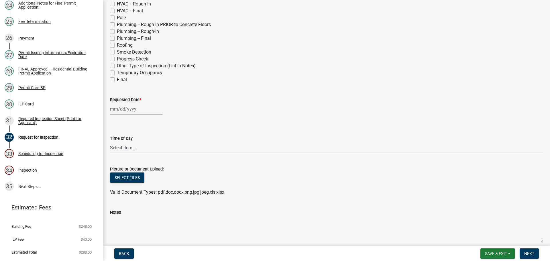
scroll to position [229, 0]
click at [121, 98] on label "Requested Date *" at bounding box center [125, 99] width 31 height 4
click at [121, 102] on input "Requested Date *" at bounding box center [136, 108] width 52 height 12
select select "9"
select select "2025"
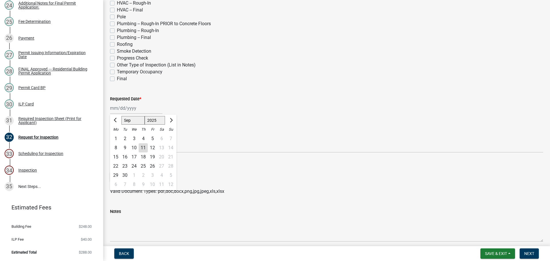
click at [141, 166] on div "25" at bounding box center [143, 165] width 9 height 9
type input "[DATE]"
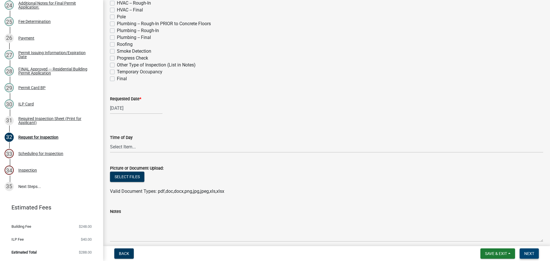
click at [528, 254] on span "Next" at bounding box center [529, 253] width 10 height 5
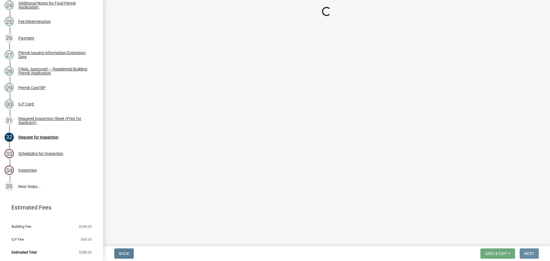
scroll to position [0, 0]
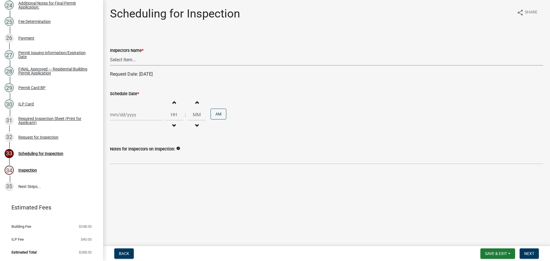
click at [111, 58] on select "Select Item... bmthomas ([PERSON_NAME]) croser ([PERSON_NAME]) [PERSON_NAME] ([…" at bounding box center [326, 60] width 433 height 12
select select "25b75ae6-03c7-4280-9b34-fcf63005d5e5"
click at [110, 54] on select "Select Item... bmthomas ([PERSON_NAME]) croser ([PERSON_NAME]) [PERSON_NAME] ([…" at bounding box center [326, 60] width 433 height 12
click at [131, 96] on div "Schedule Date *" at bounding box center [326, 93] width 433 height 7
click at [127, 92] on label "Schedule Date *" at bounding box center [124, 94] width 29 height 4
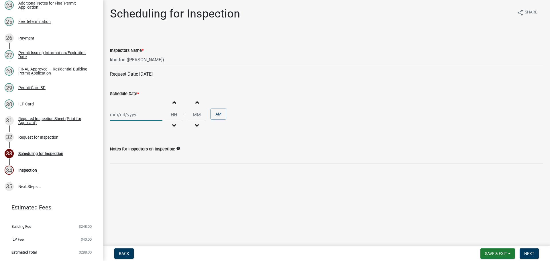
click at [127, 109] on input "Schedule Date *" at bounding box center [136, 115] width 52 height 12
select select "9"
select select "2025"
click at [145, 171] on div "25" at bounding box center [143, 172] width 9 height 9
type input "[DATE]"
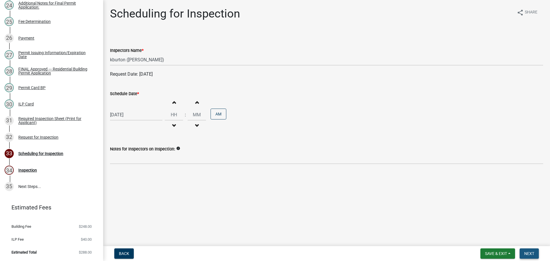
click at [521, 252] on button "Next" at bounding box center [528, 253] width 19 height 10
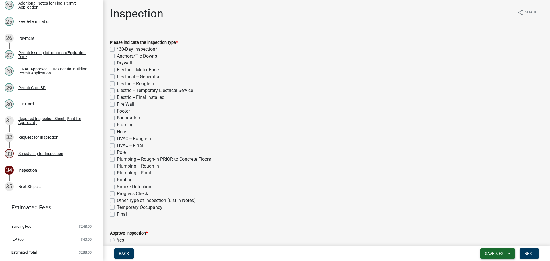
click at [500, 250] on button "Save & Exit" at bounding box center [497, 253] width 35 height 10
click at [499, 240] on button "Save & Exit" at bounding box center [492, 239] width 46 height 14
